Goal: Task Accomplishment & Management: Use online tool/utility

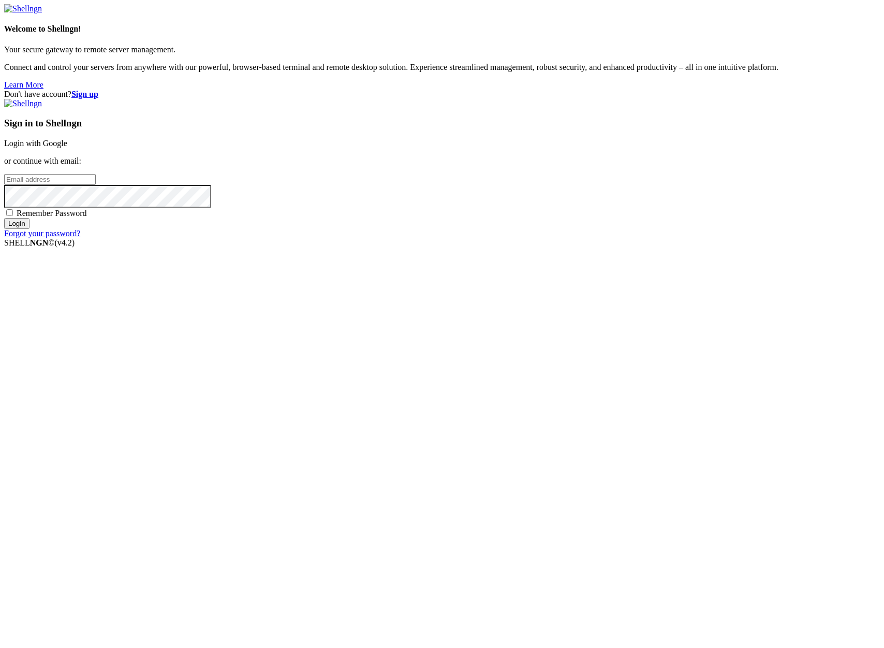
click at [96, 185] on input "email" at bounding box center [50, 179] width 92 height 11
type input "[PERSON_NAME][EMAIL_ADDRESS][DOMAIN_NAME]"
click at [30, 229] on input "Login" at bounding box center [16, 223] width 25 height 11
click at [393, 247] on div "Don't have account? Sign up Sign in to Shellngn Login with Google or continue w…" at bounding box center [442, 169] width 876 height 158
click at [4, 227] on input "Login" at bounding box center [16, 232] width 25 height 11
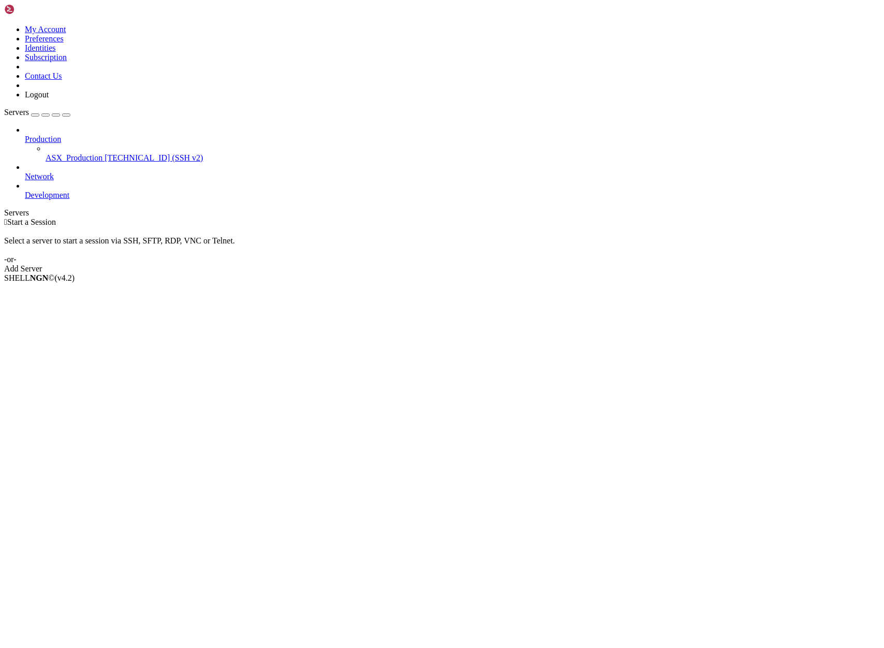
click at [105, 153] on span "[TECHNICAL_ID] (SSH v2)" at bounding box center [154, 157] width 98 height 9
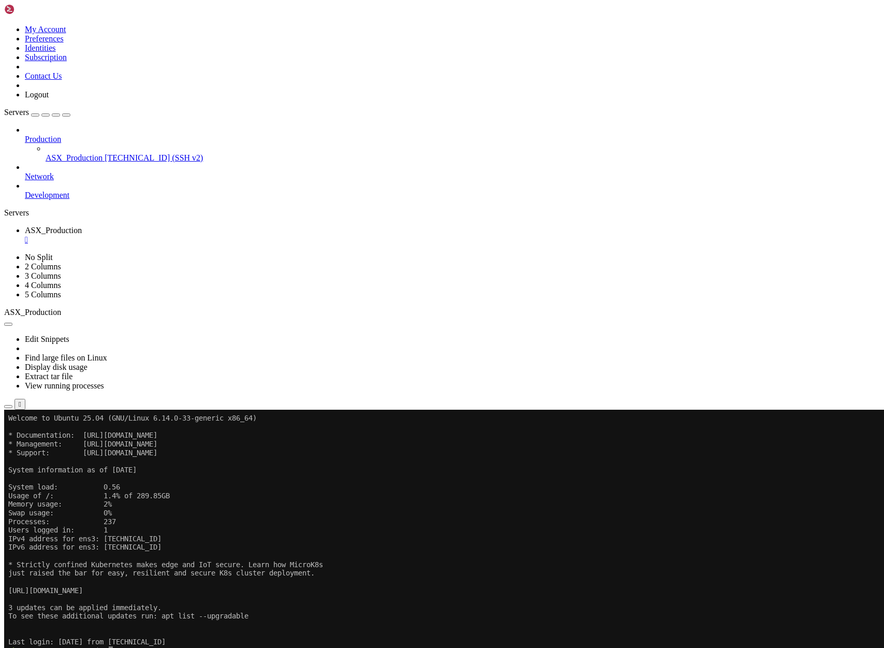
click at [8, 406] on icon "button" at bounding box center [8, 406] width 0 height 0
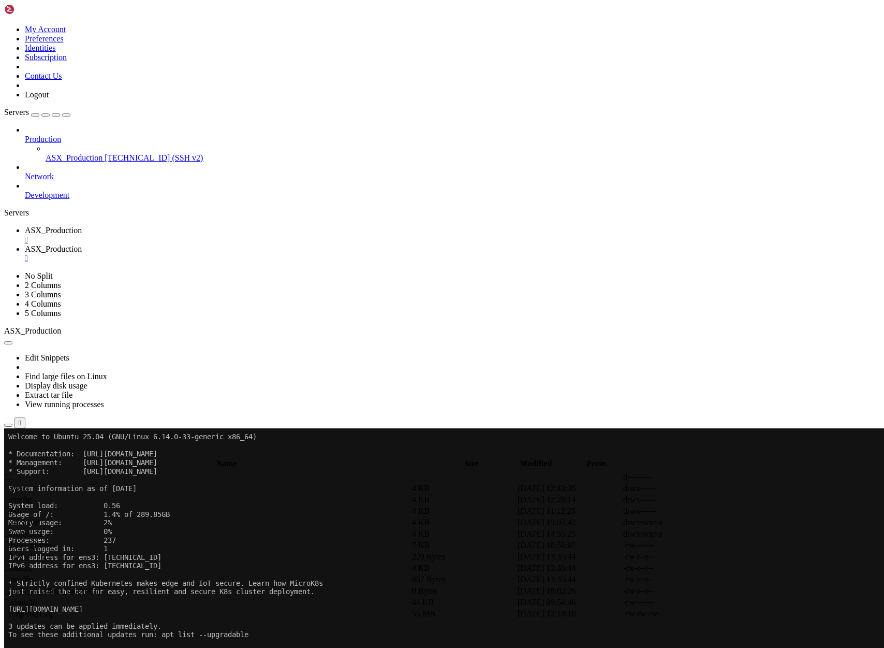
click at [43, 529] on span " ProjectQT" at bounding box center [25, 533] width 38 height 9
type input "/home/ubuntu/ProjectQT"
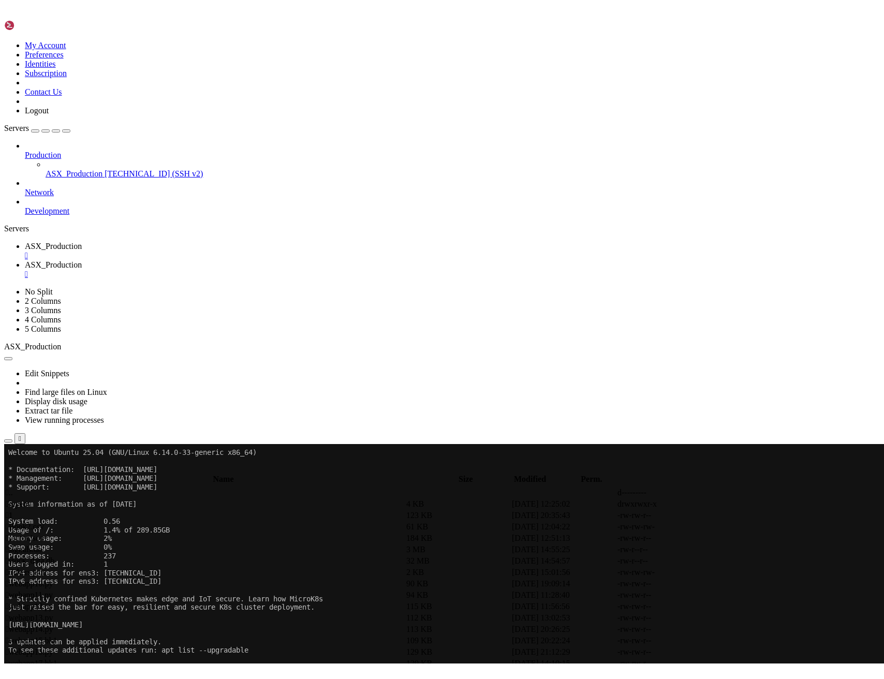
scroll to position [434, 0]
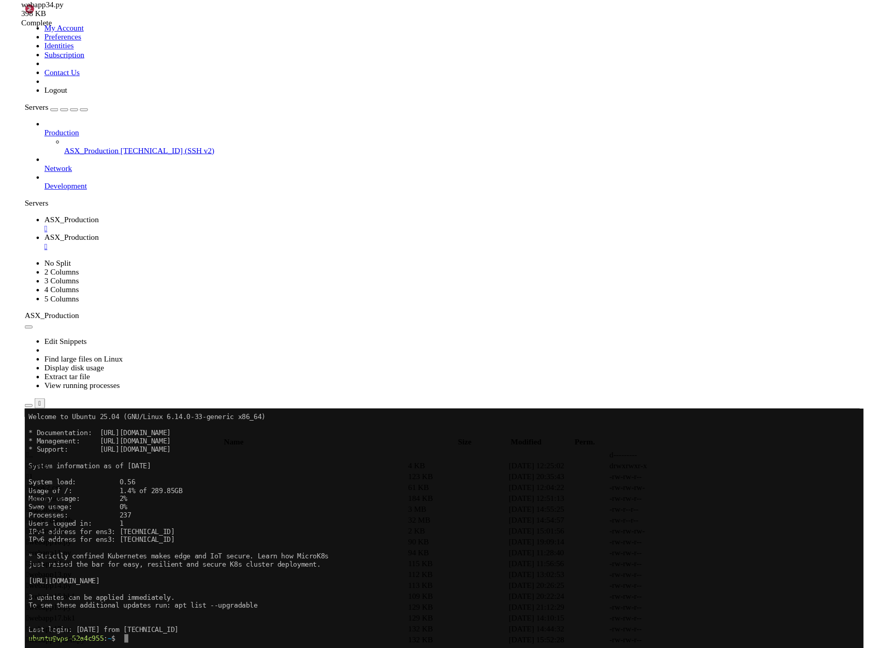
scroll to position [403, 0]
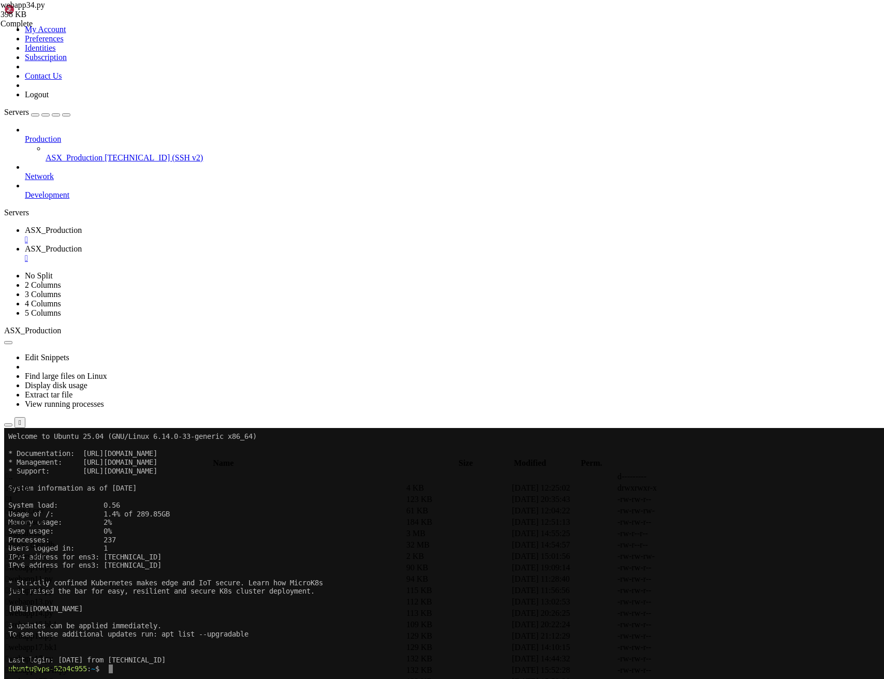
click at [82, 226] on span "ASX_Production" at bounding box center [53, 230] width 57 height 9
click at [197, 647] on x-row at bounding box center [380, 678] width 745 height 9
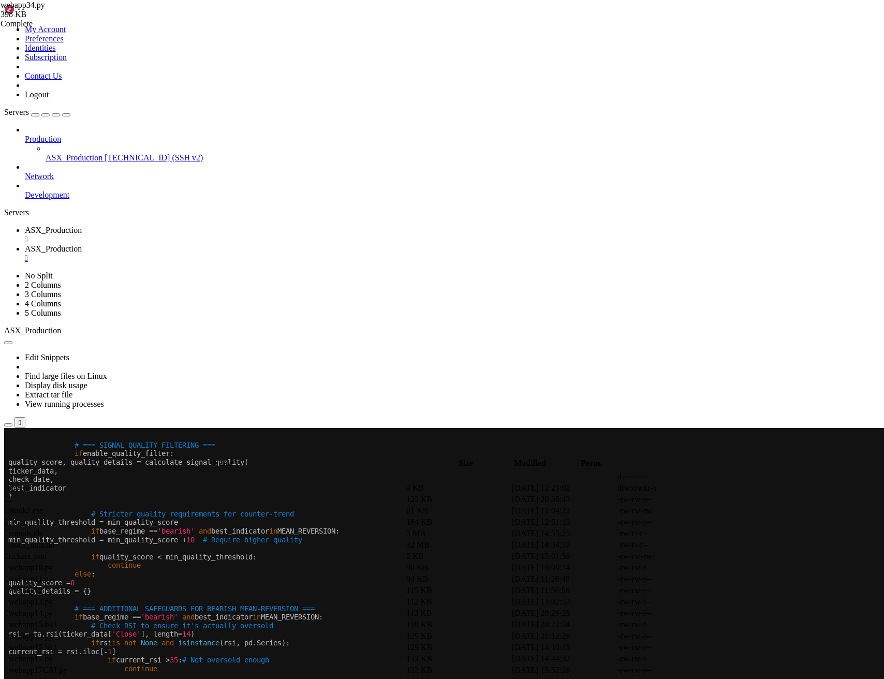
click at [215, 647] on span "# Check for declining momentum (danger sign)" at bounding box center [182, 686] width 182 height 8
click at [183, 647] on x-row at bounding box center [380, 678] width 745 height 9
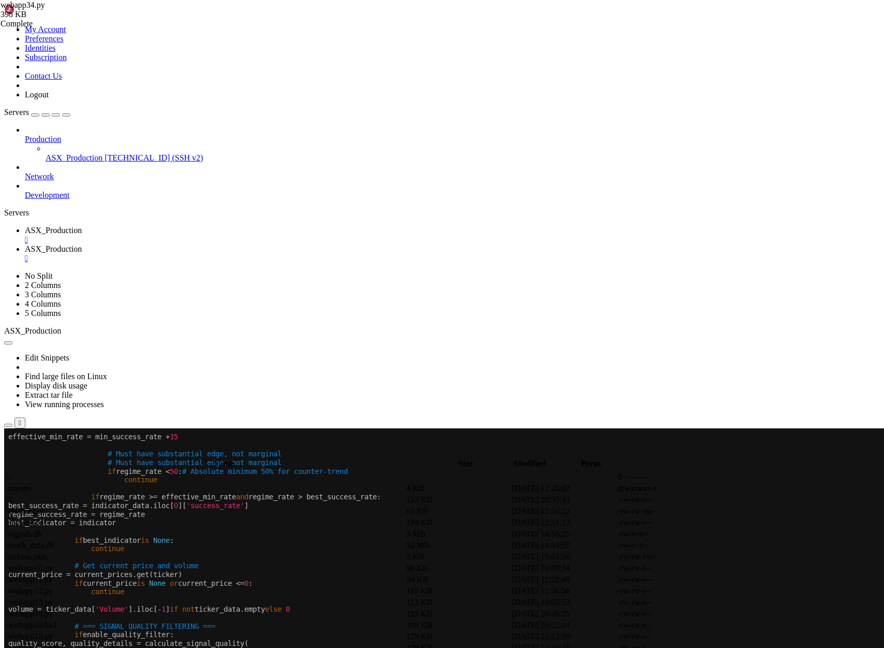
scroll to position [26, 0]
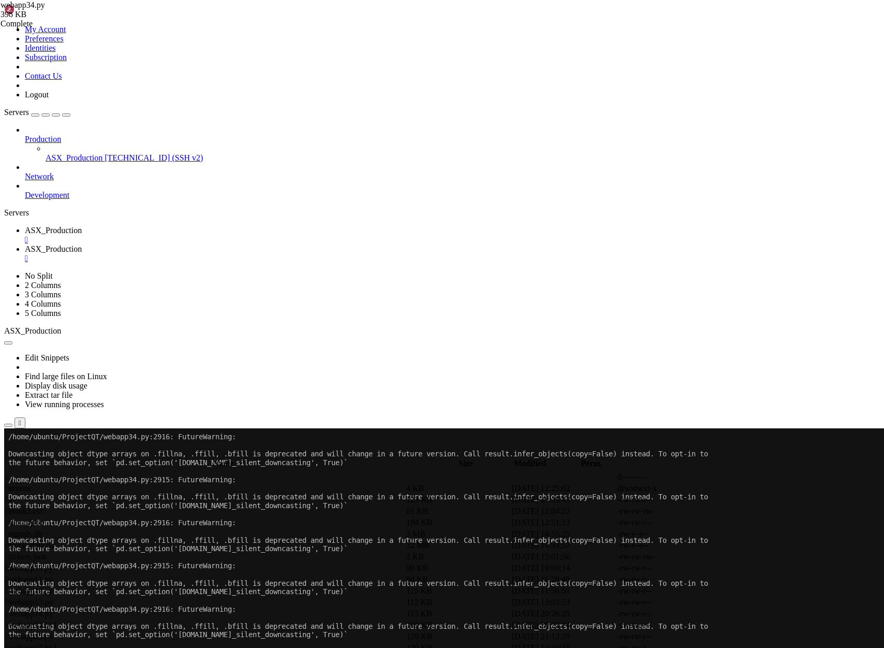
click at [105, 153] on span "[TECHNICAL_ID] (SSH v2)" at bounding box center [154, 157] width 98 height 9
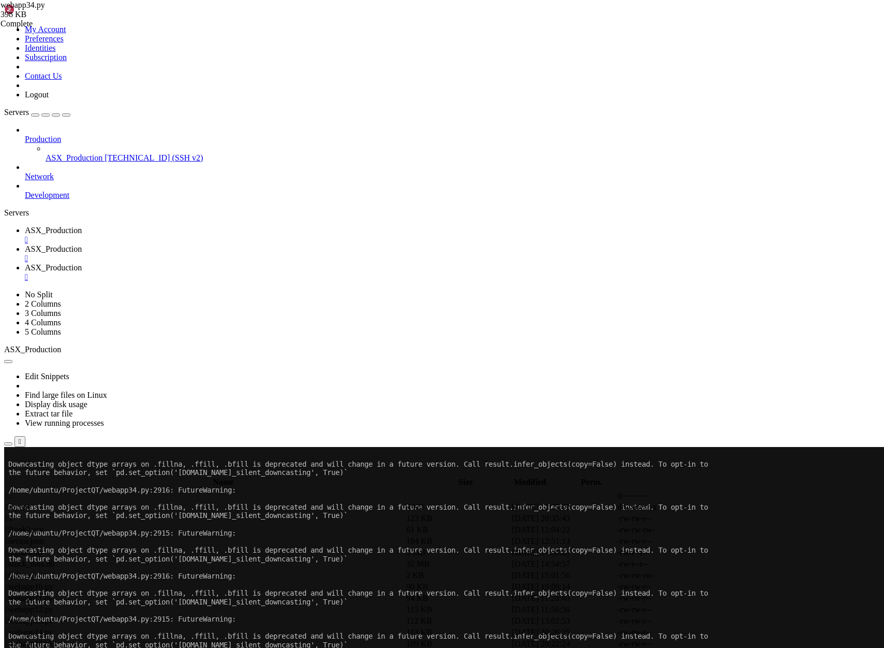
scroll to position [17, 0]
